Goal: Find specific page/section: Find specific page/section

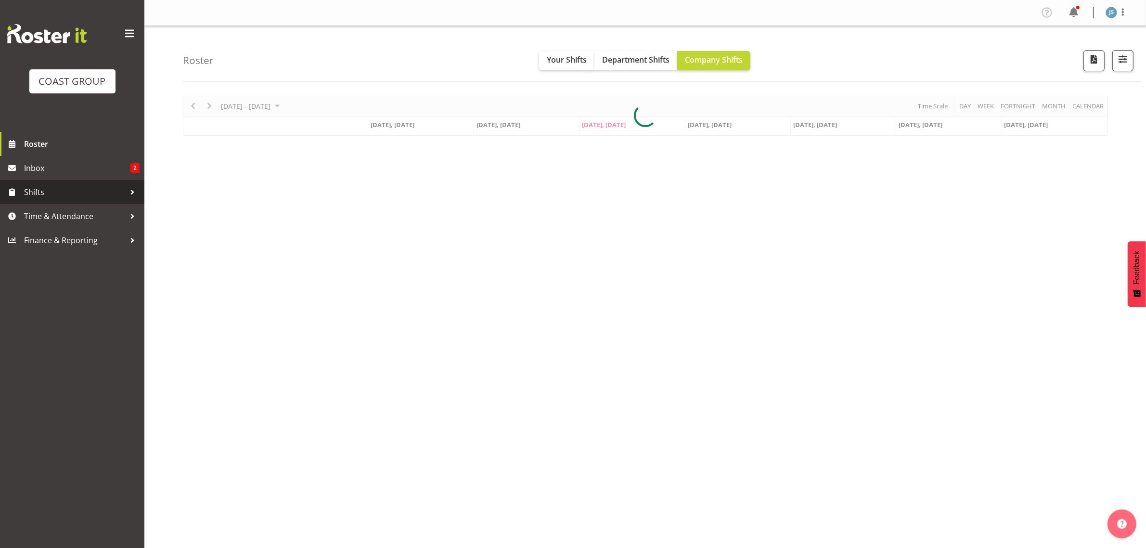
click at [88, 192] on span "Shifts" at bounding box center [74, 192] width 101 height 14
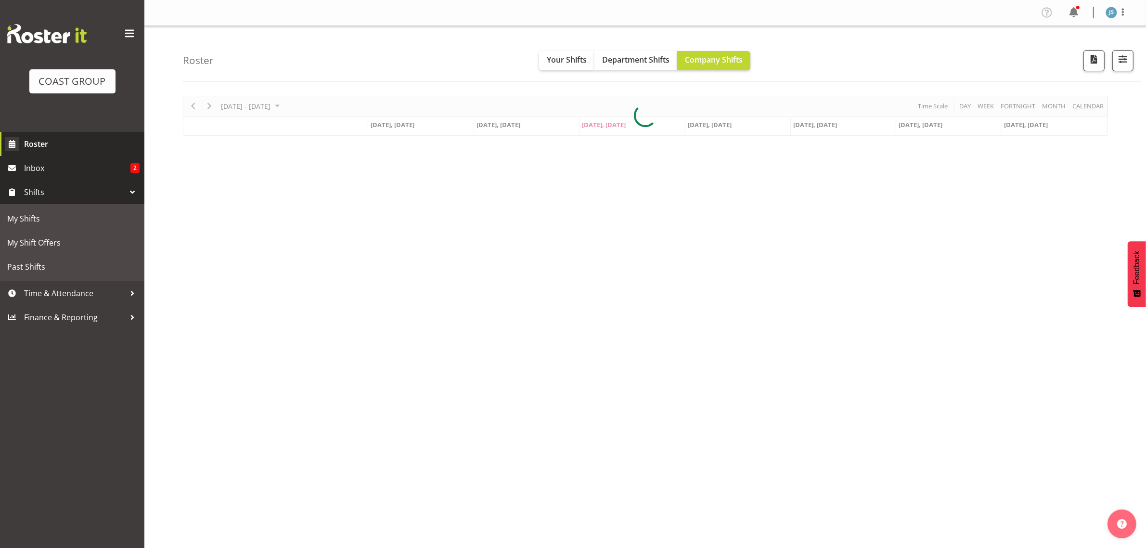
click at [76, 141] on span "Roster" at bounding box center [81, 144] width 115 height 14
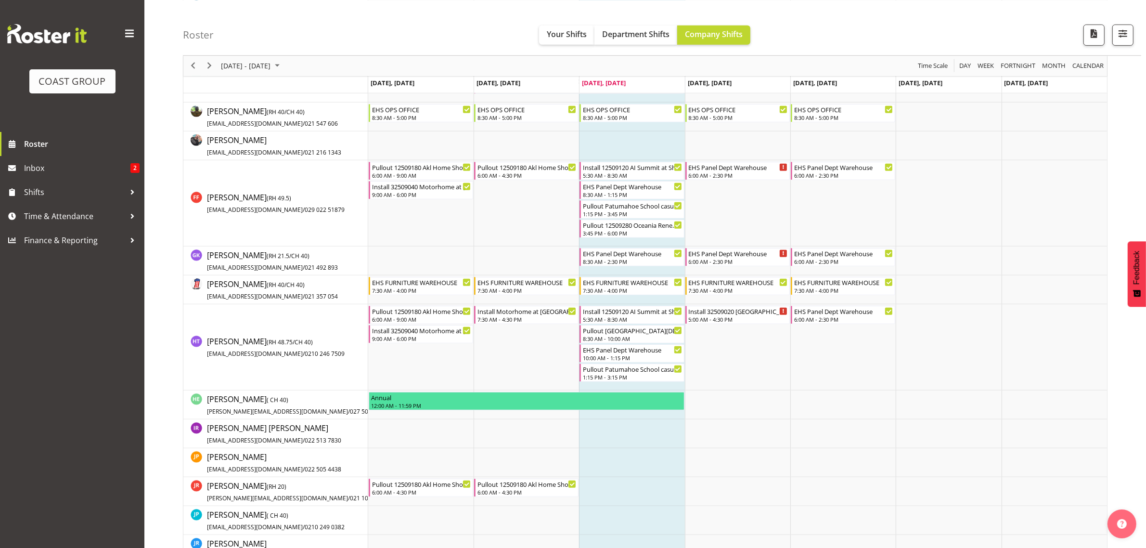
scroll to position [722, 0]
click at [629, 213] on div "1:15 PM - 3:45 PM" at bounding box center [632, 214] width 99 height 8
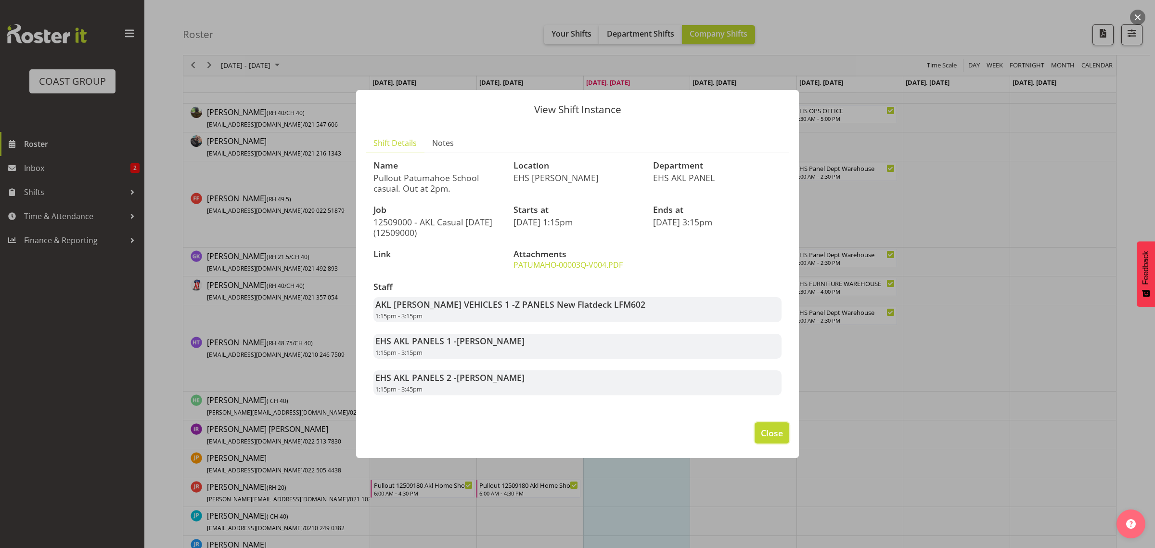
click at [784, 441] on button "Close" at bounding box center [772, 432] width 35 height 21
